Goal: Task Accomplishment & Management: Manage account settings

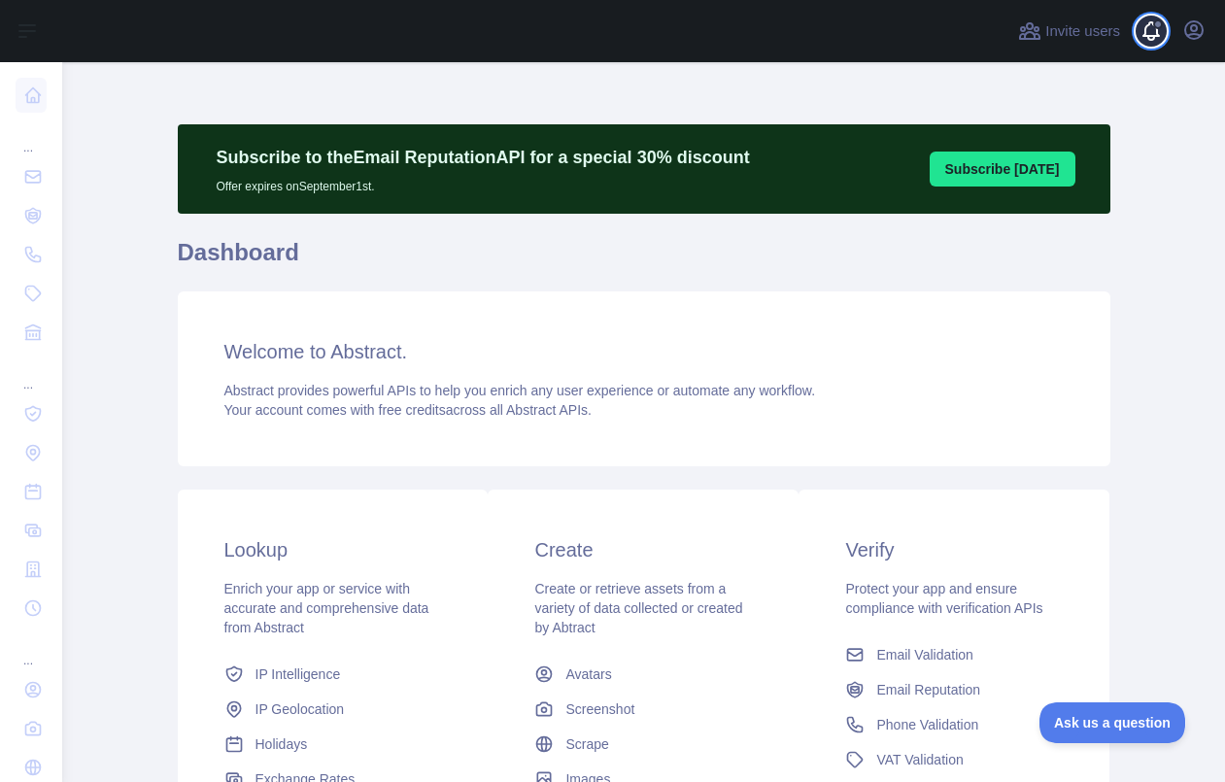
click at [1152, 39] on span at bounding box center [1159, 31] width 39 height 62
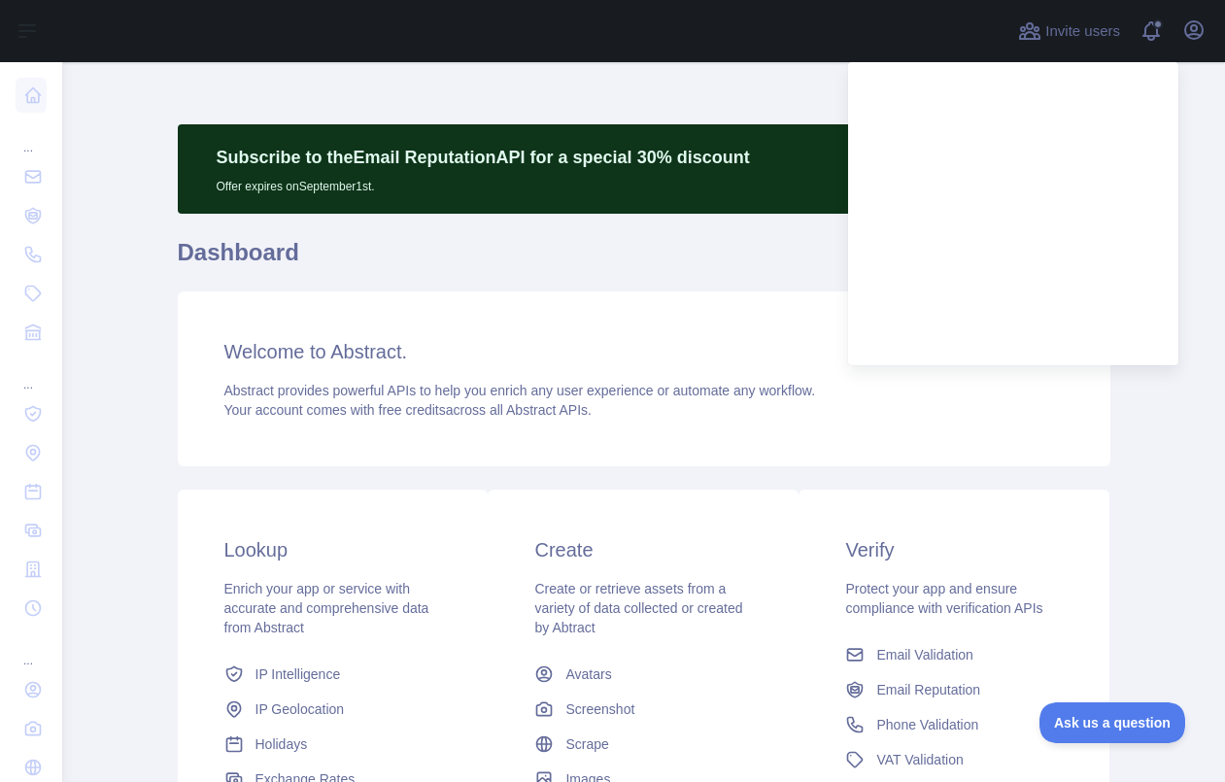
click at [719, 245] on h1 "Dashboard" at bounding box center [644, 260] width 933 height 47
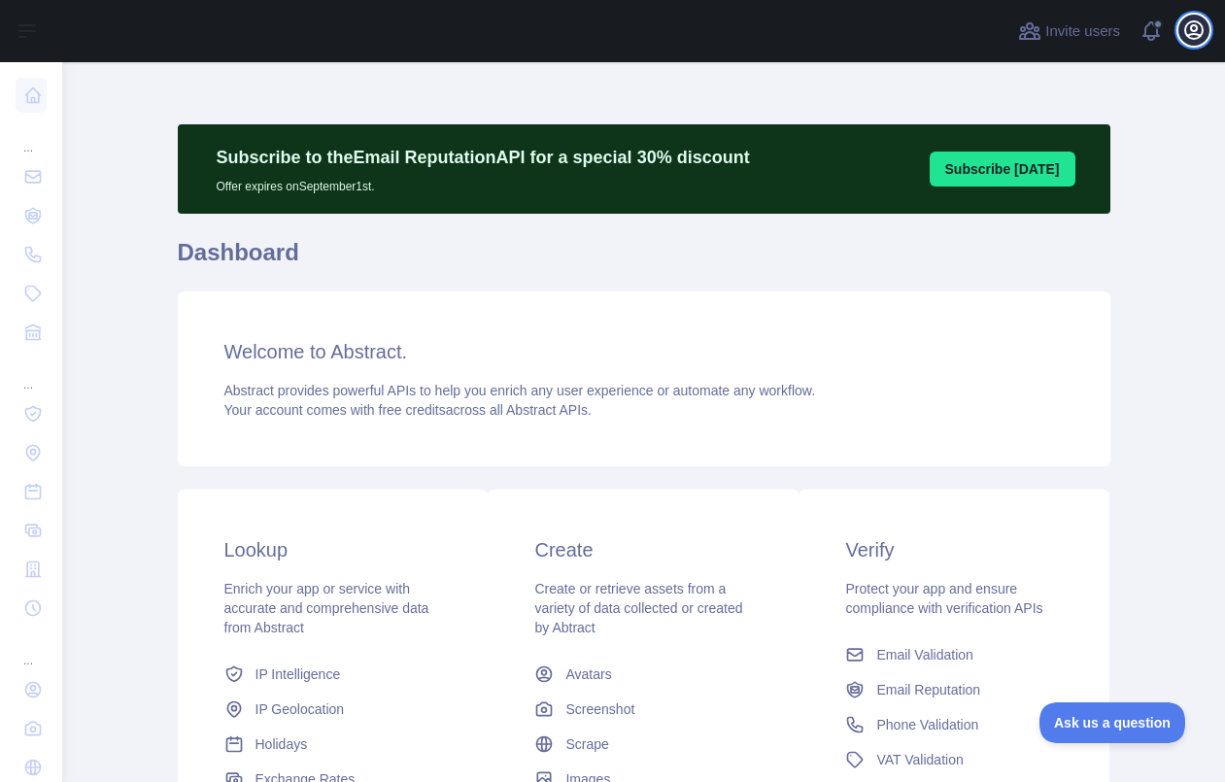
click at [1189, 27] on icon "button" at bounding box center [1194, 29] width 23 height 23
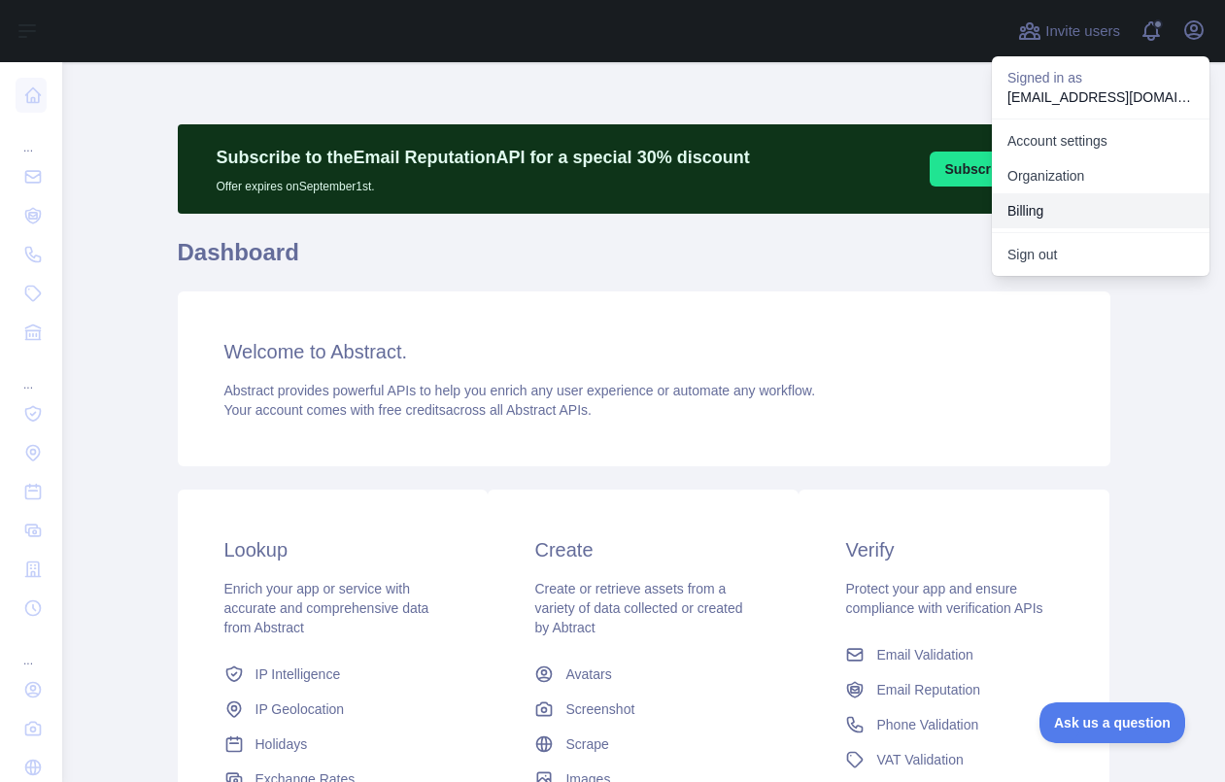
click at [1036, 216] on button "Billing" at bounding box center [1101, 210] width 218 height 35
